Goal: Find specific page/section: Find specific page/section

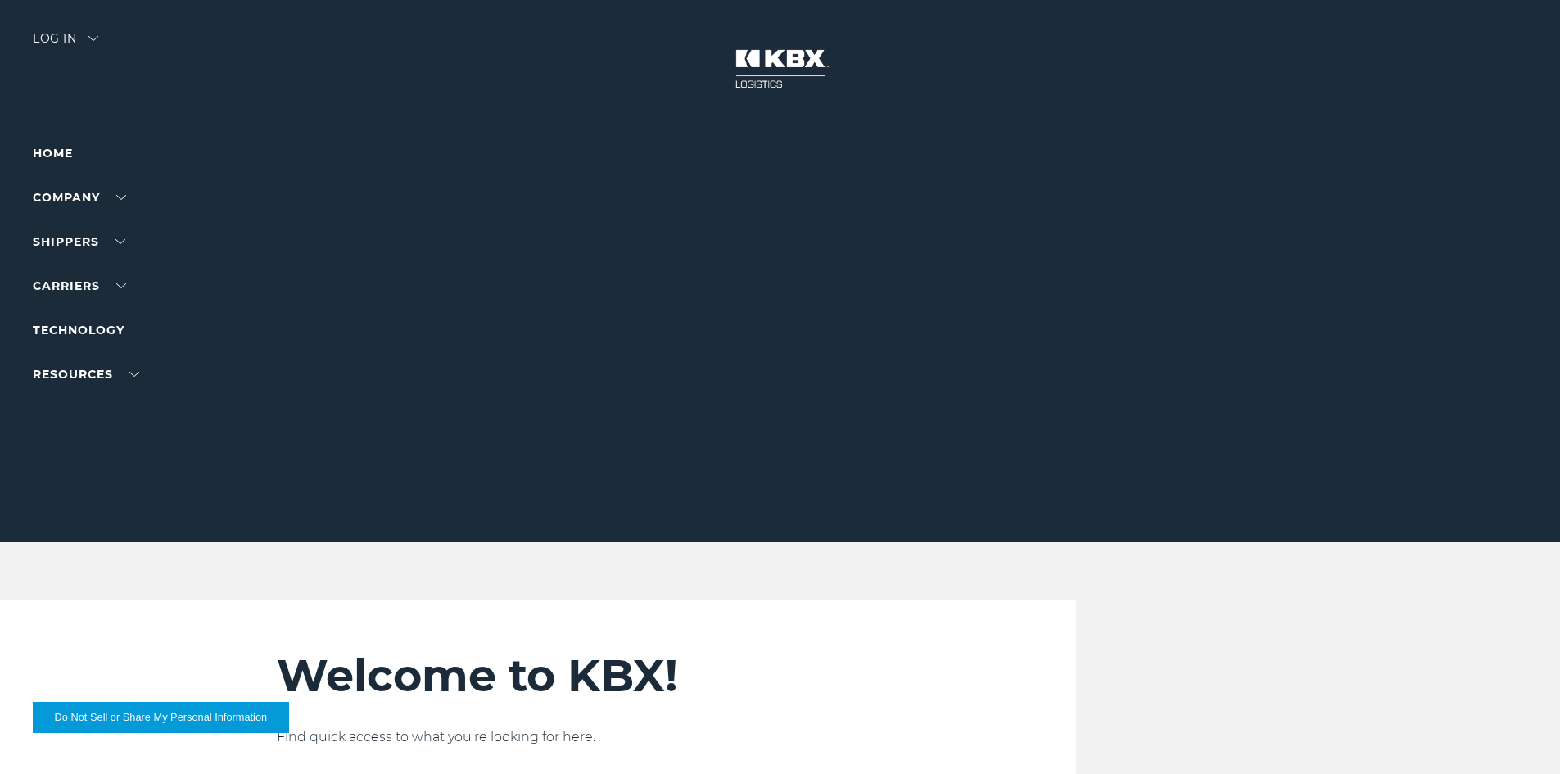
click at [86, 43] on div "Log in" at bounding box center [66, 45] width 66 height 24
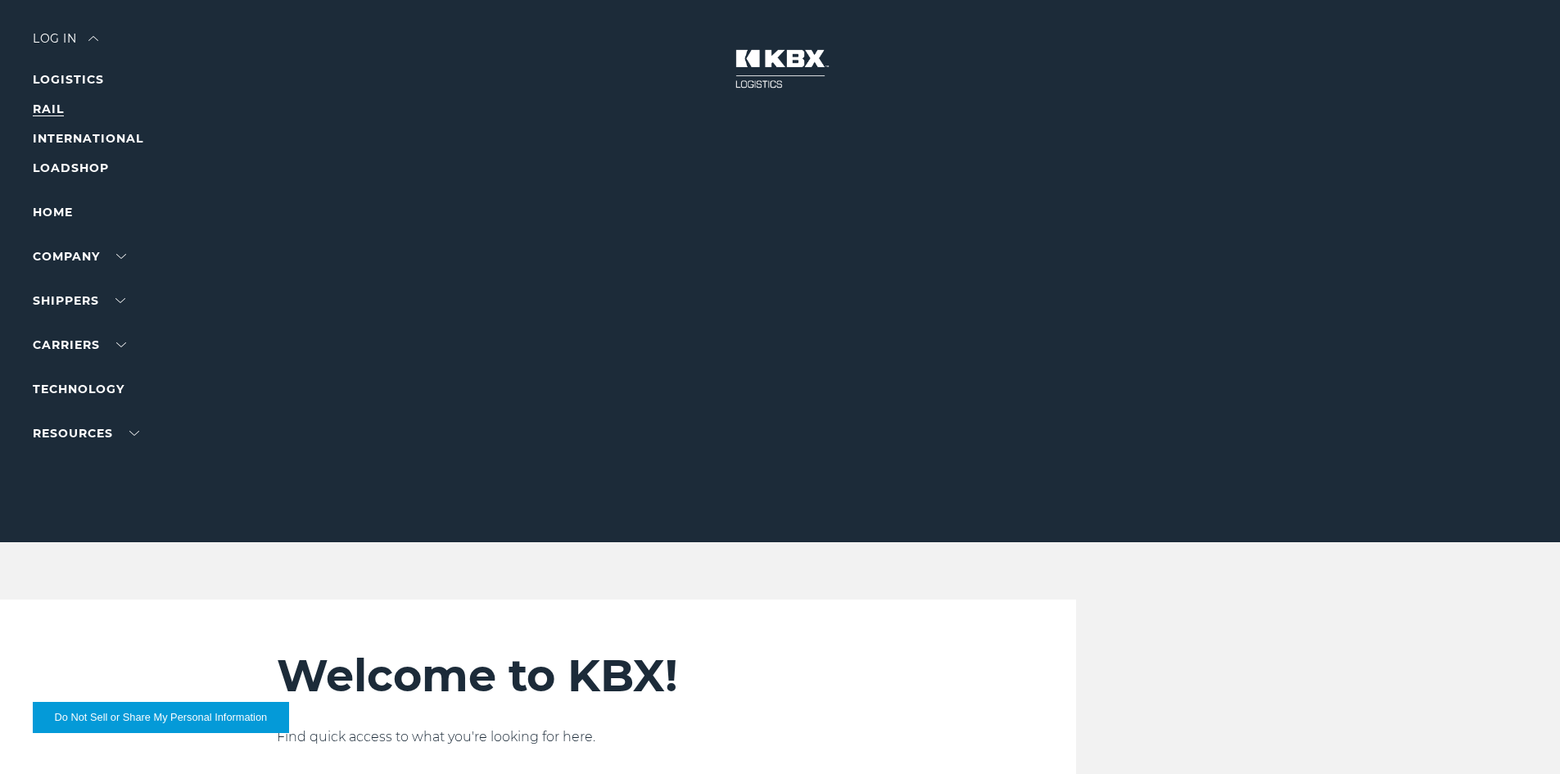
click at [48, 108] on link "RAIL" at bounding box center [48, 109] width 31 height 15
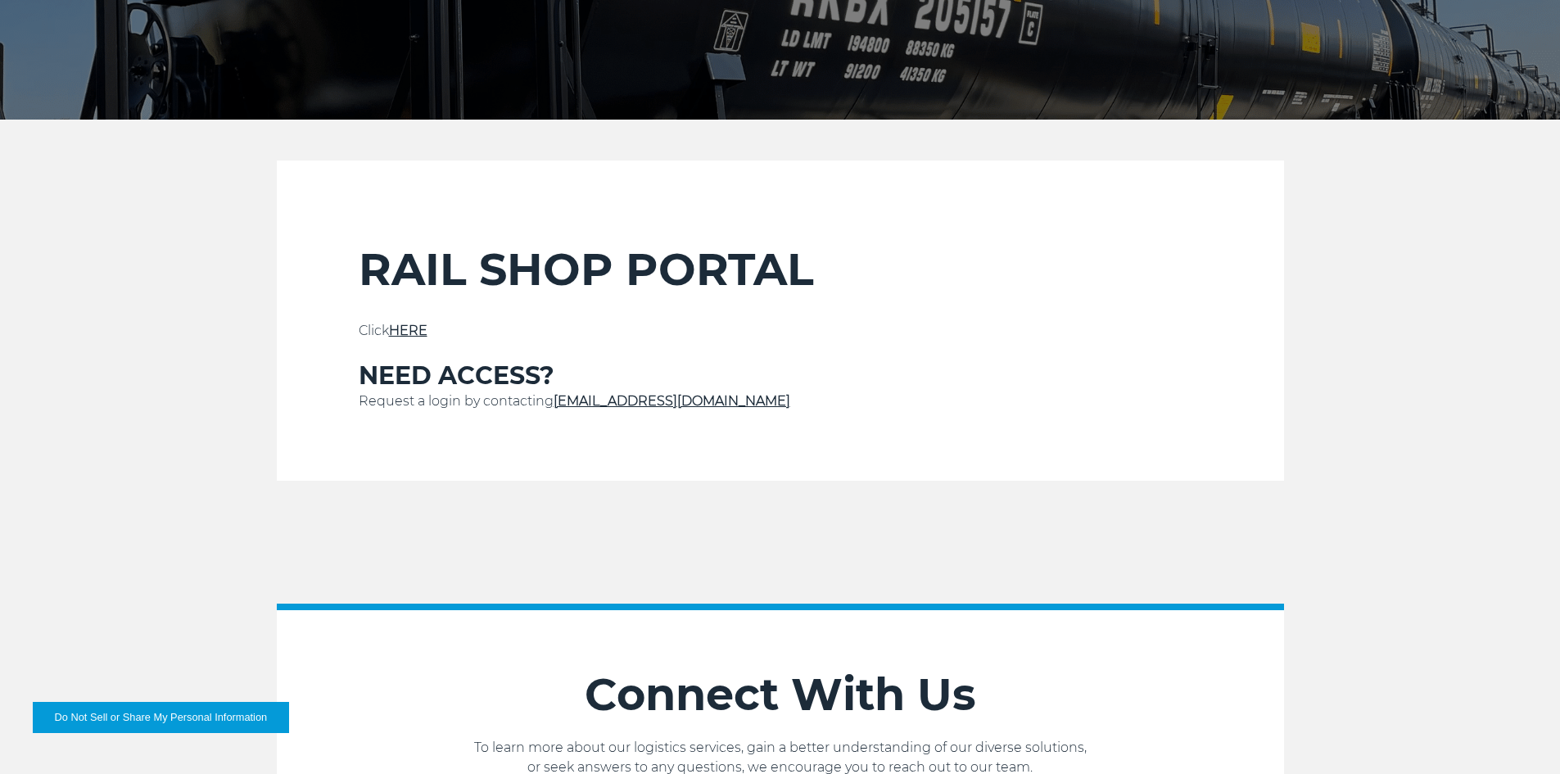
scroll to position [491, 0]
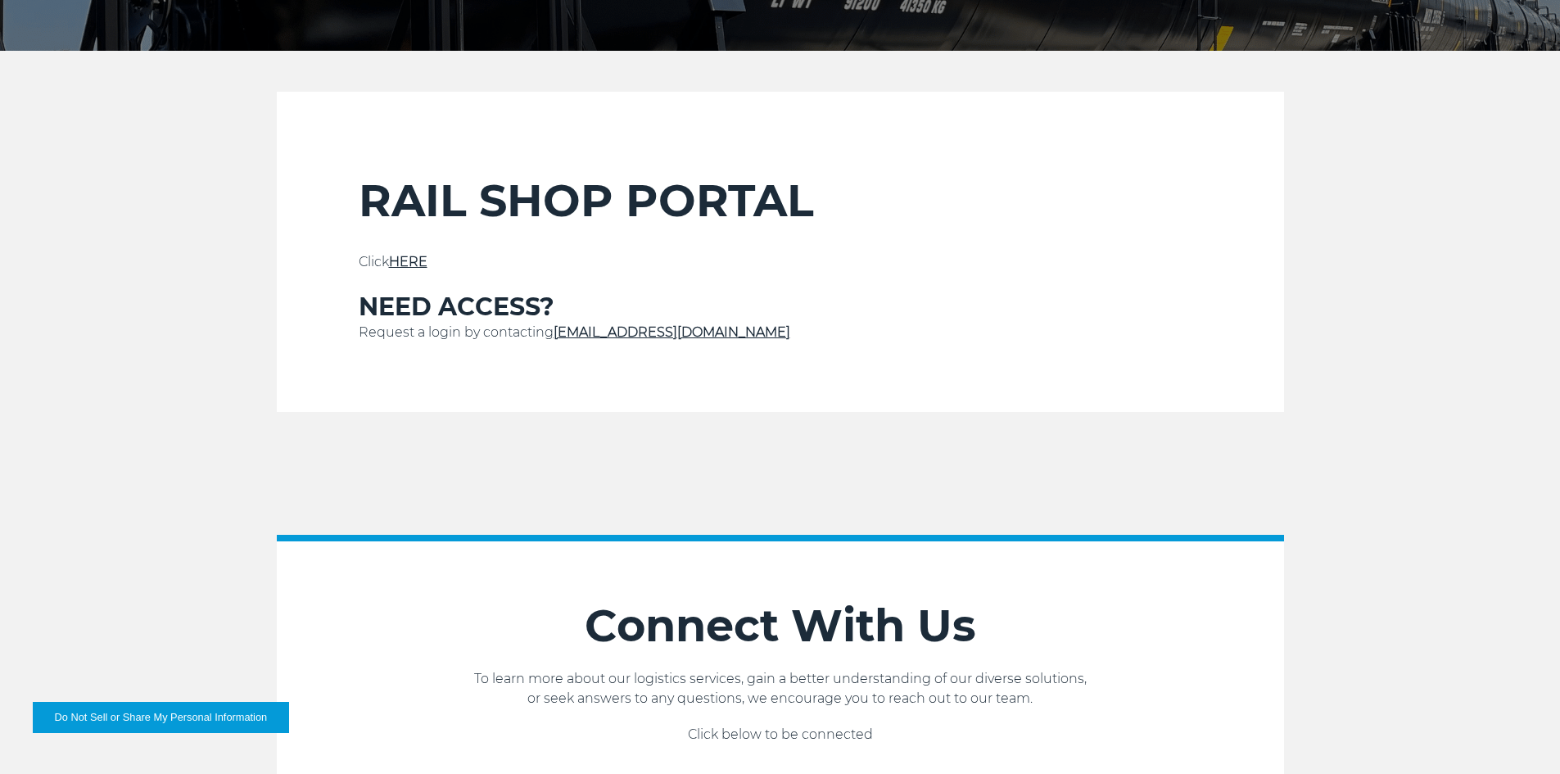
click at [419, 256] on link "HERE" at bounding box center [408, 262] width 38 height 16
